Goal: Find specific page/section: Find specific page/section

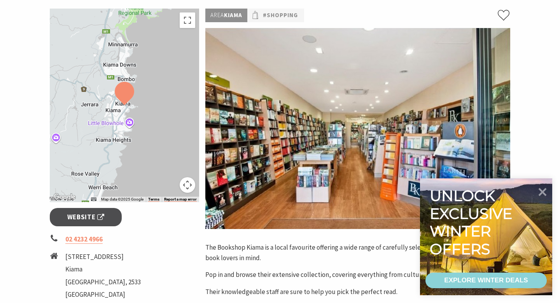
scroll to position [115, 0]
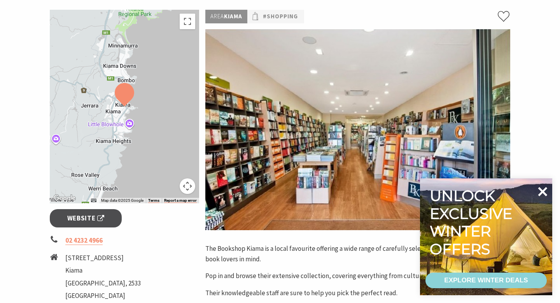
click at [542, 189] on icon at bounding box center [542, 191] width 19 height 19
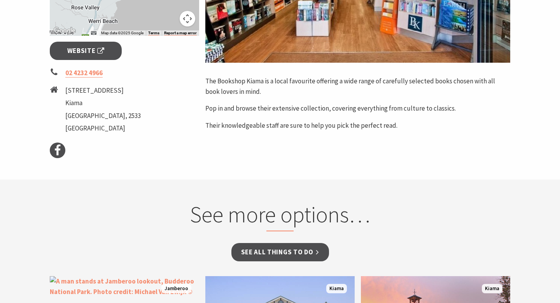
scroll to position [284, 0]
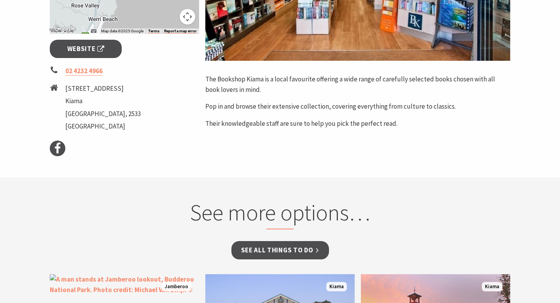
click at [542, 189] on section "See more options… See all Things To Do Jamberoo lookout Keep an eye out as you …" at bounding box center [280, 303] width 560 height 252
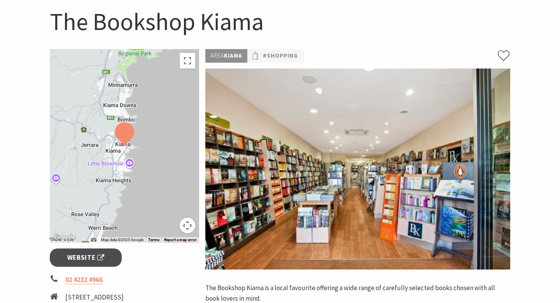
scroll to position [74, 0]
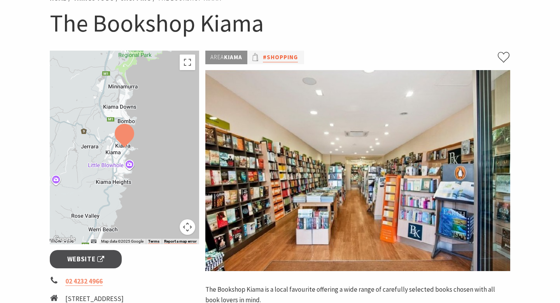
click at [281, 56] on link "#Shopping" at bounding box center [280, 58] width 35 height 10
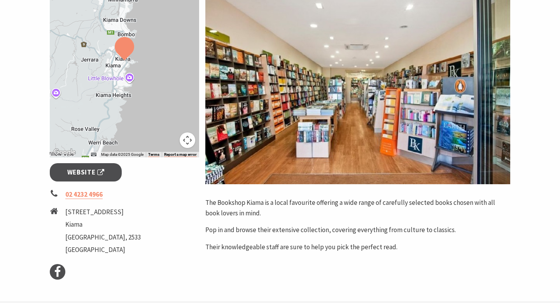
scroll to position [163, 0]
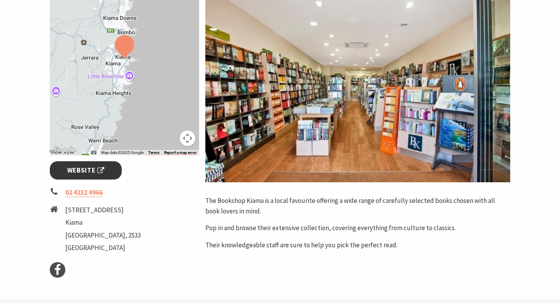
click at [84, 171] on span "Website" at bounding box center [85, 170] width 37 height 11
